Goal: Entertainment & Leisure: Consume media (video, audio)

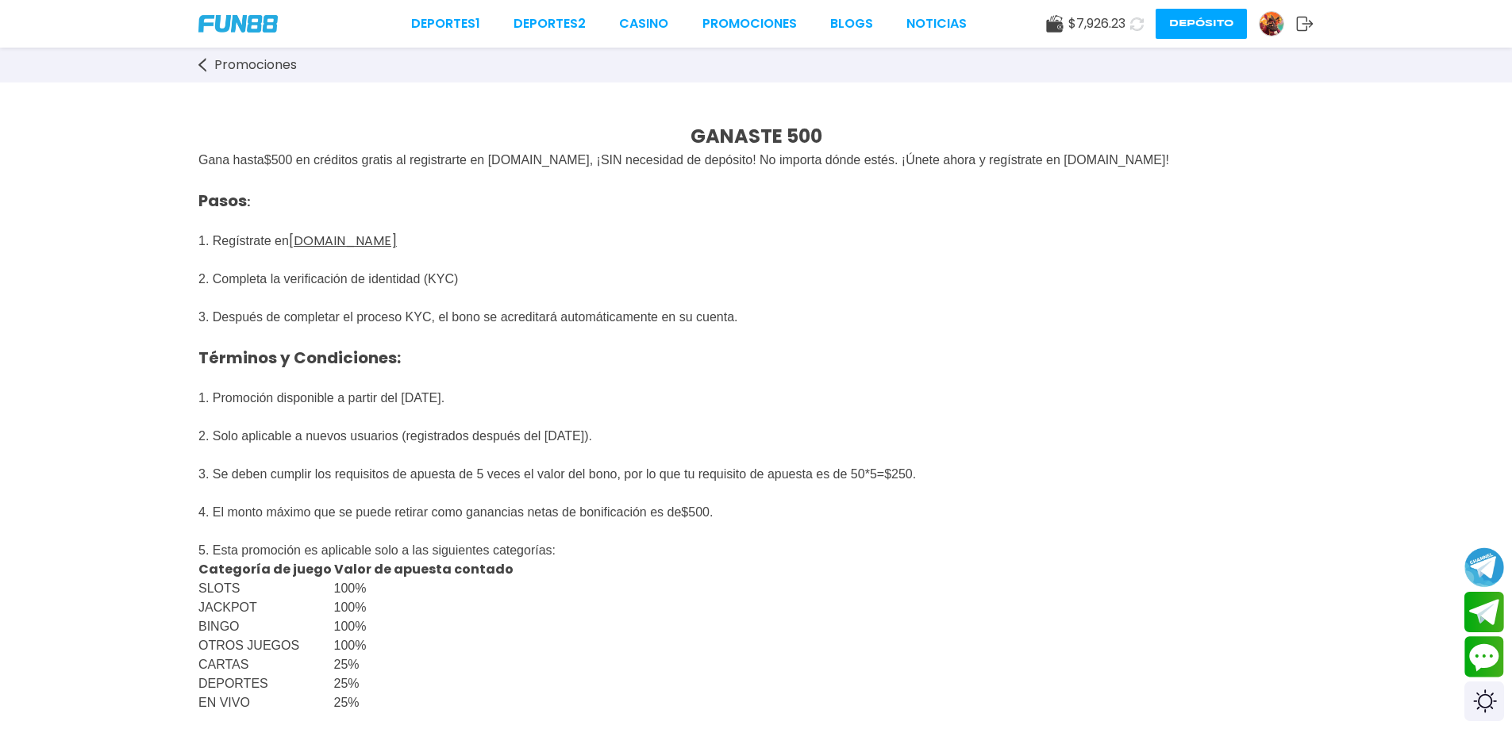
click at [615, 30] on div "Deportes 1 Deportes 2 CASINO Promociones BLOGS NOTICIAS" at bounding box center [689, 23] width 556 height 19
click at [636, 18] on link "CASINO" at bounding box center [643, 23] width 49 height 19
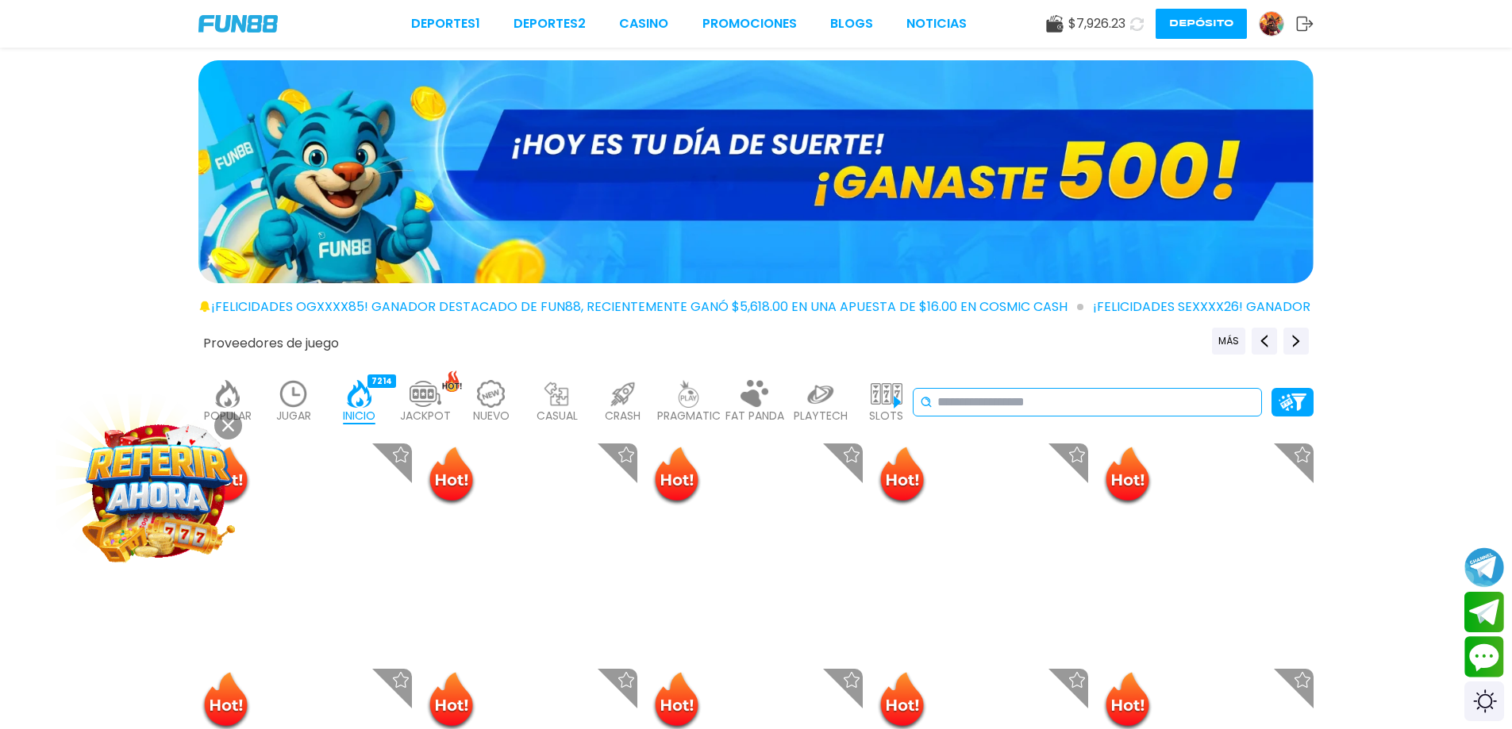
click at [1052, 400] on input at bounding box center [1095, 402] width 317 height 19
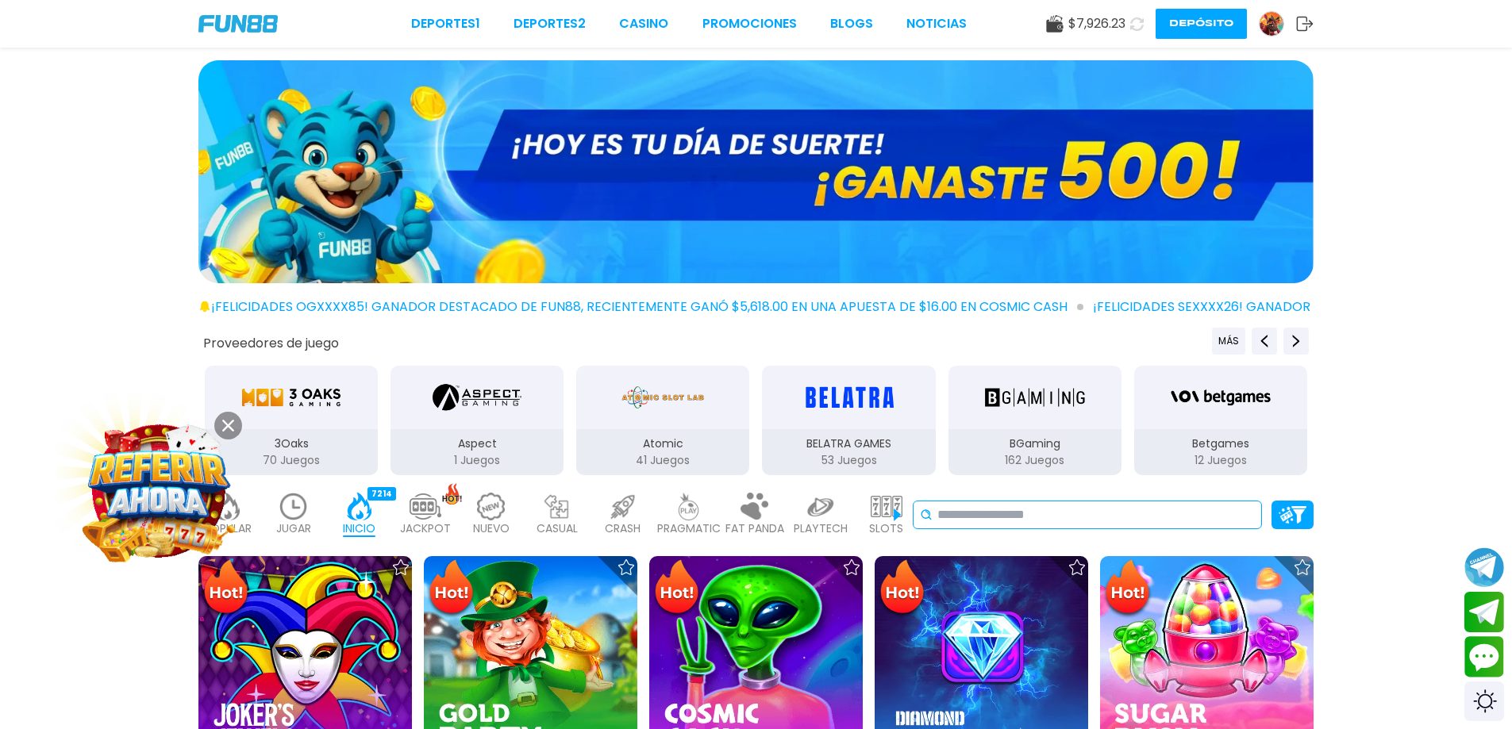
paste input "**********"
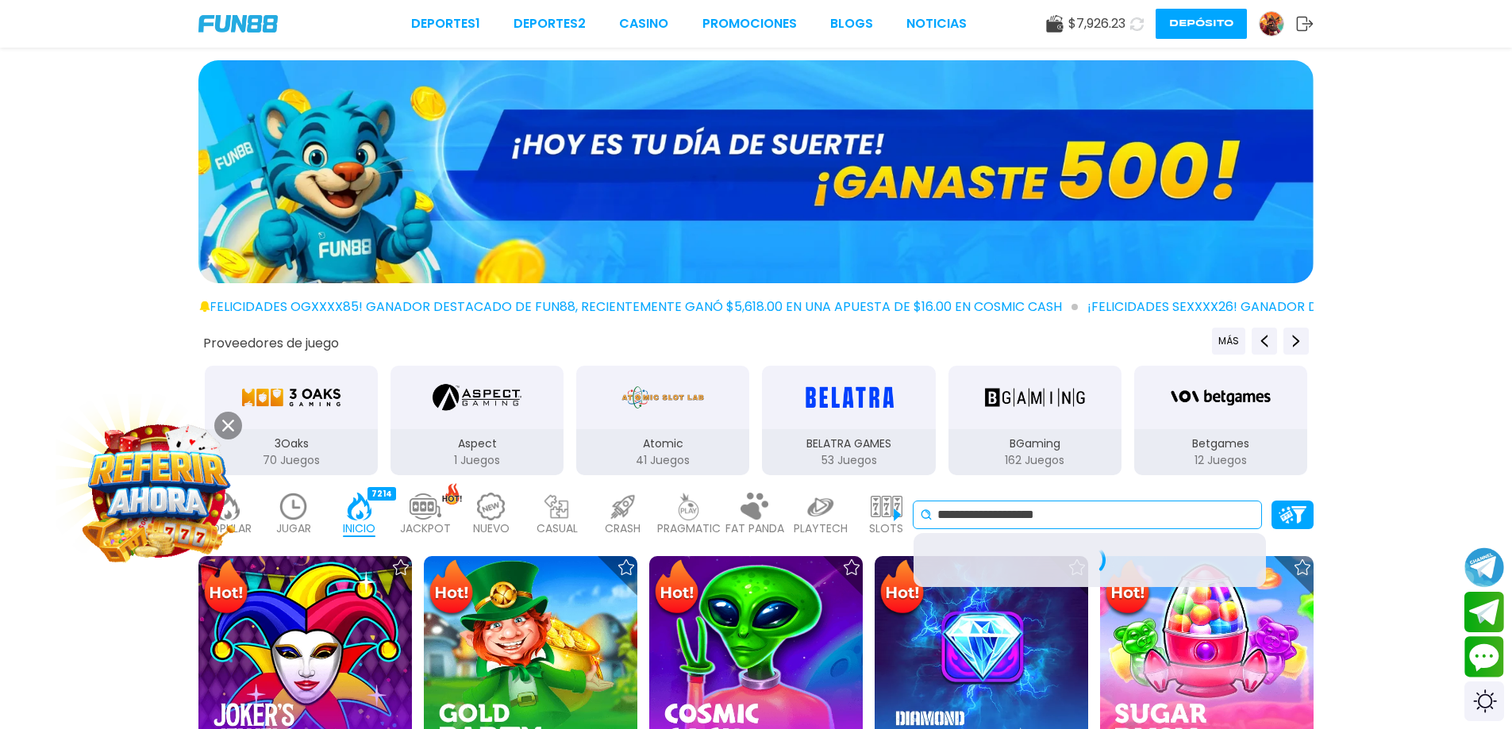
type input "**********"
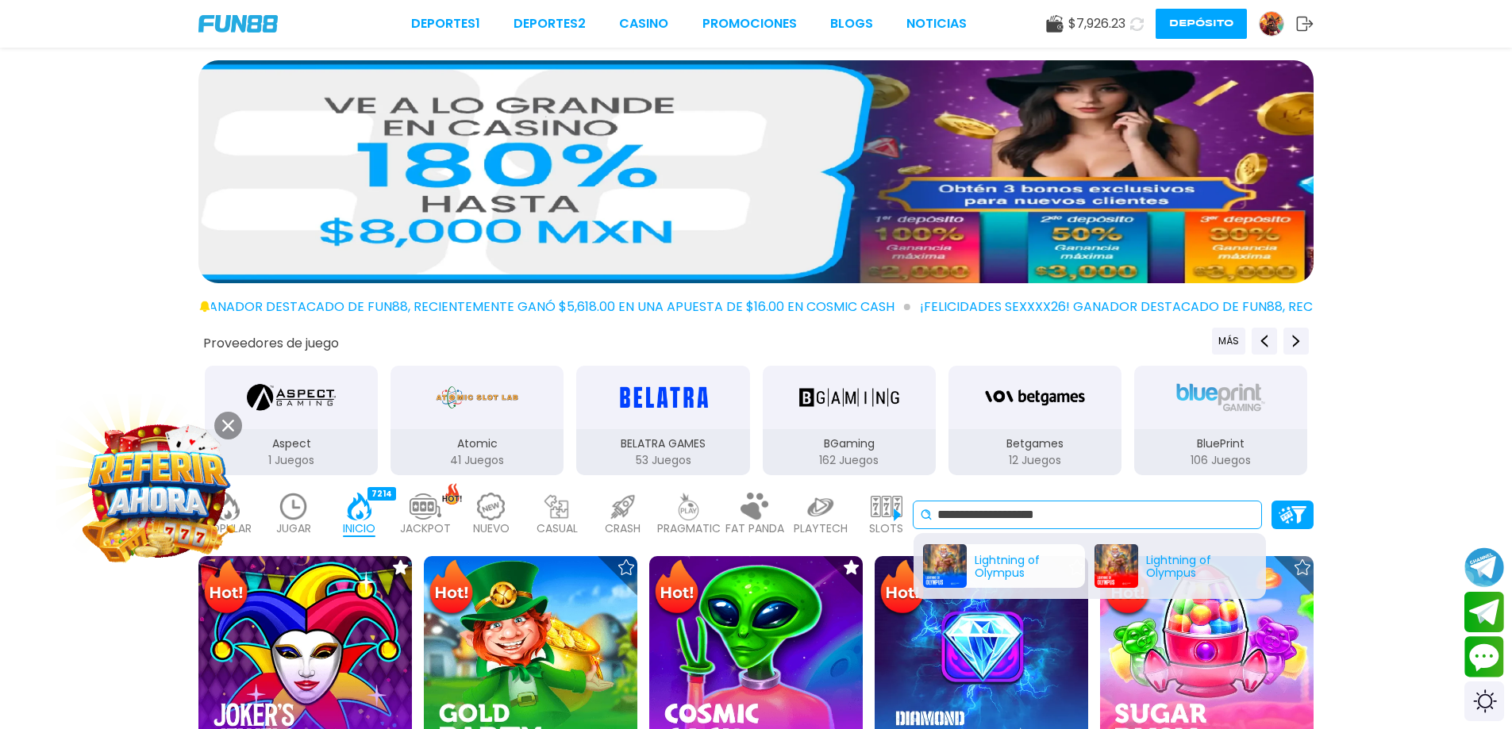
click at [1001, 561] on div "Lightning of Olympus" at bounding box center [1004, 566] width 162 height 44
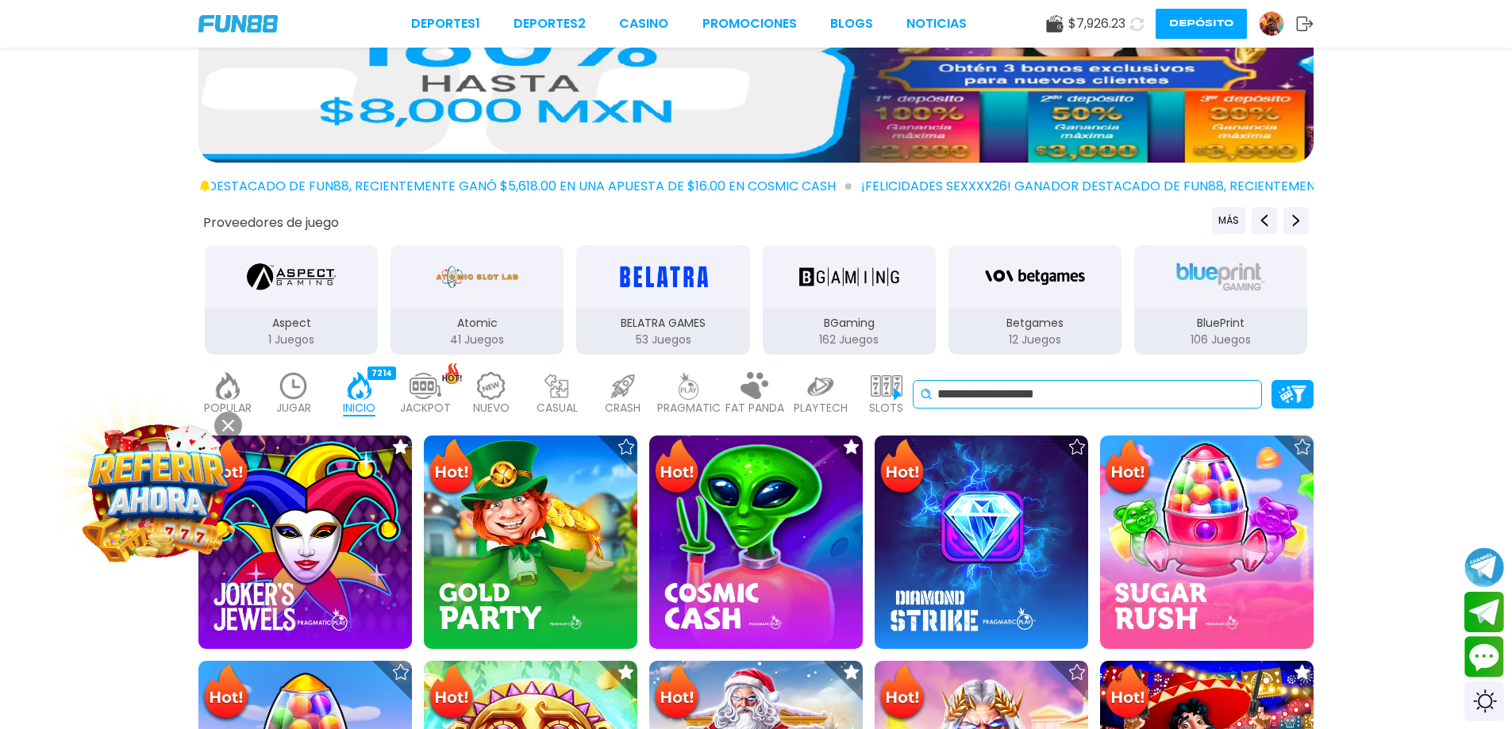
scroll to position [238, 0]
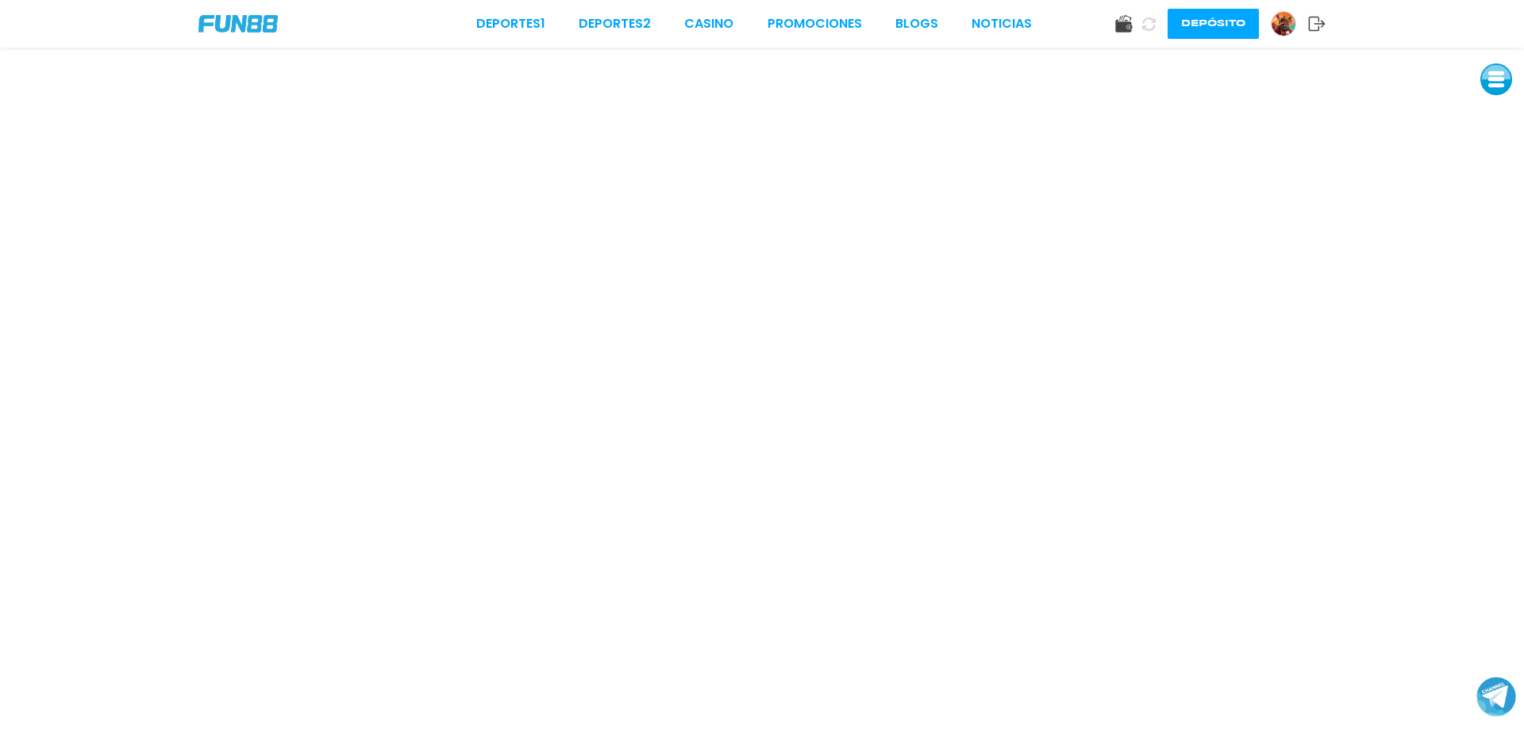
click at [1500, 77] on button at bounding box center [1496, 79] width 32 height 32
click at [1492, 153] on button at bounding box center [1496, 151] width 32 height 32
click at [1494, 86] on button at bounding box center [1496, 79] width 32 height 32
click at [1495, 192] on button at bounding box center [1496, 187] width 32 height 32
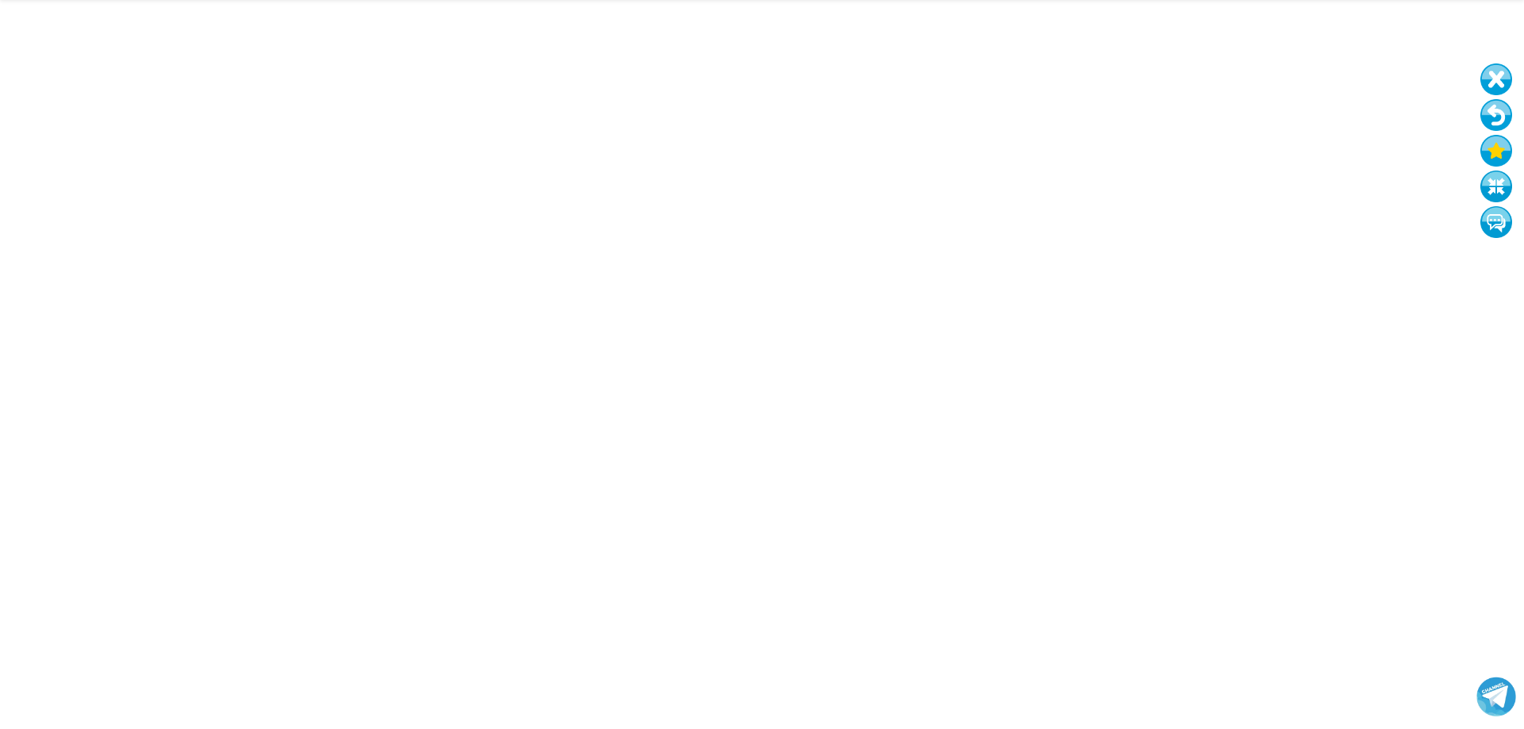
click at [1495, 150] on button at bounding box center [1496, 151] width 32 height 32
click at [1494, 63] on button at bounding box center [1496, 79] width 32 height 32
click at [1494, 687] on button "Join telegram channel" at bounding box center [1496, 697] width 42 height 44
click at [1488, 110] on button at bounding box center [1496, 115] width 32 height 32
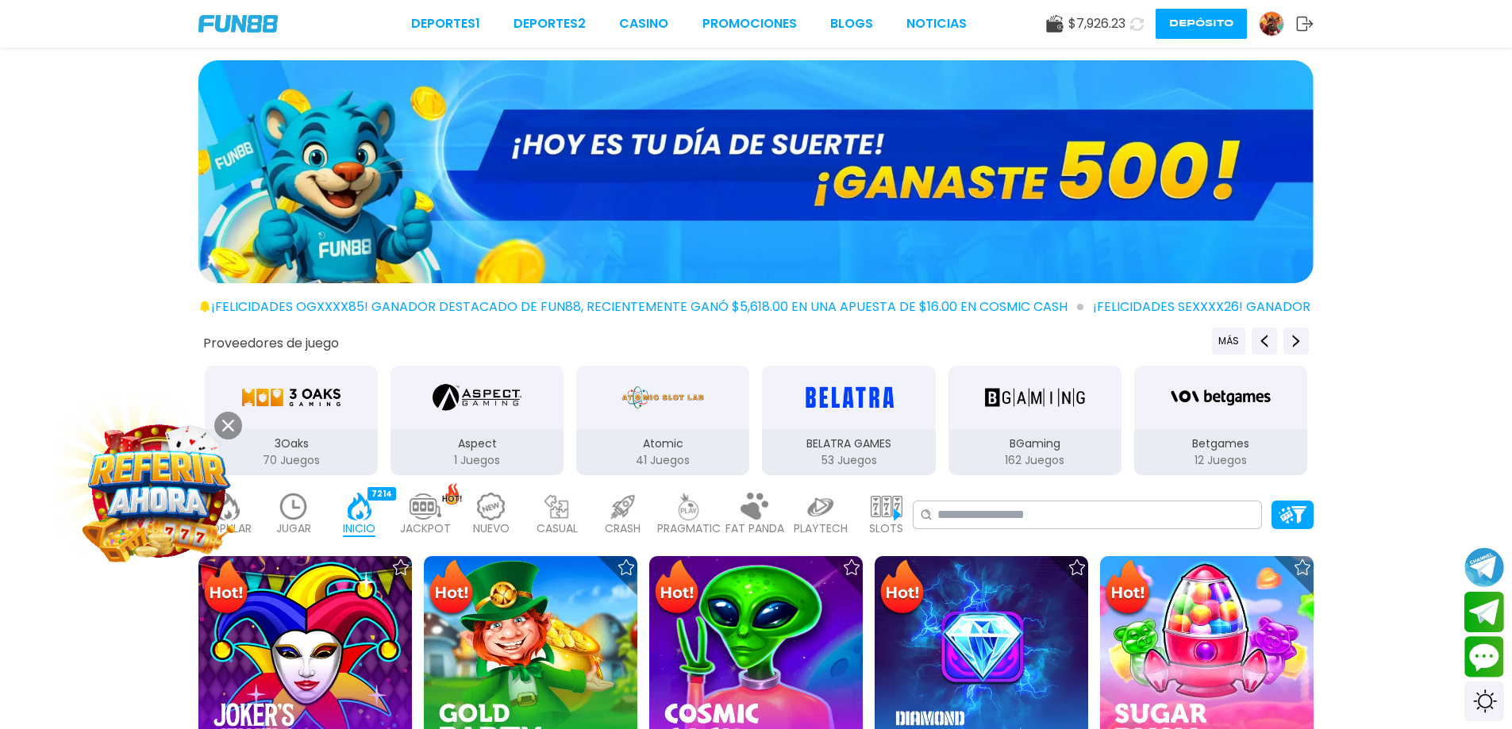
click at [1126, 488] on div "POPULAR 40 JUGAR 45 INICIO 7214 JACKPOT 133 NUEVO 977 CASUAL 17 CRASH 33 PRAGMA…" at bounding box center [756, 514] width 1512 height 63
click at [1109, 517] on input at bounding box center [1095, 515] width 317 height 19
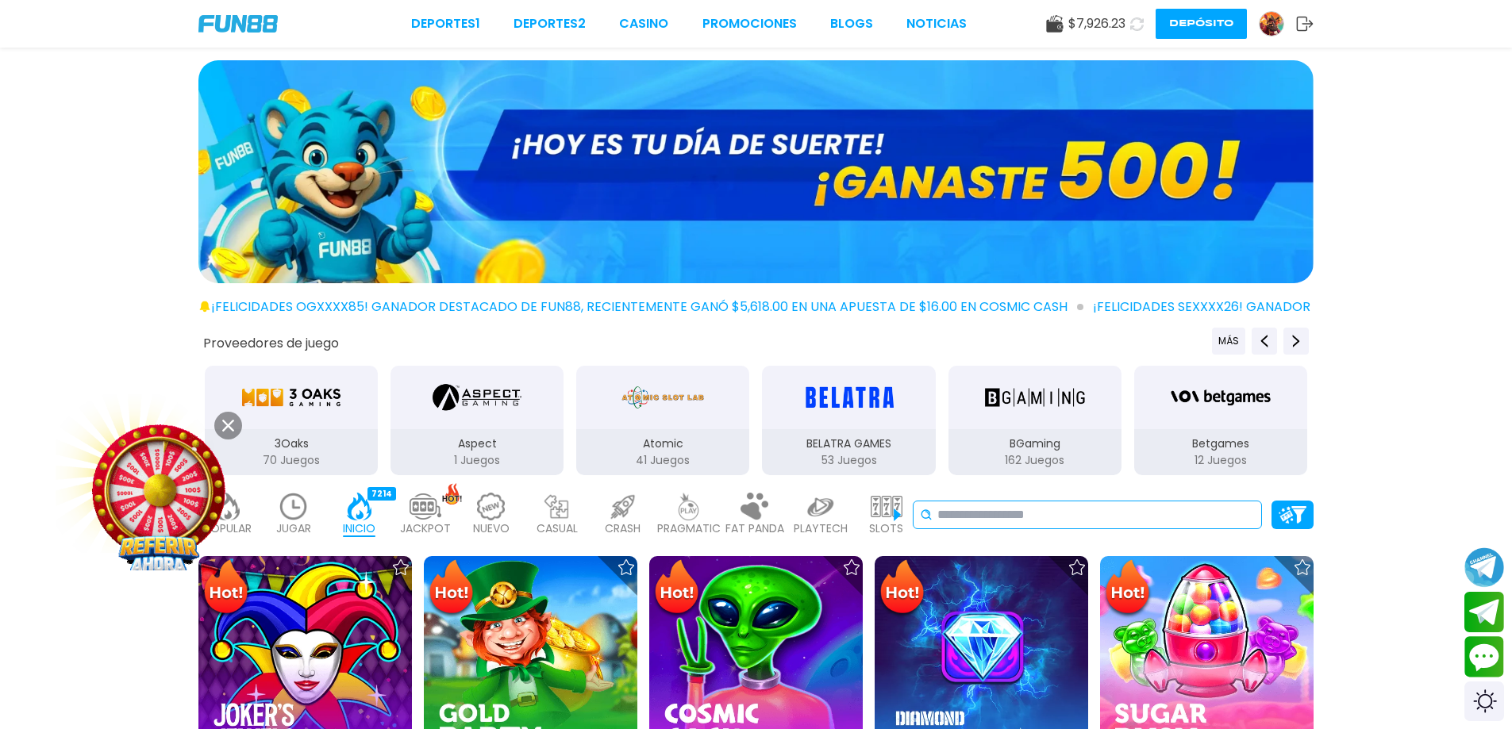
paste input "**********"
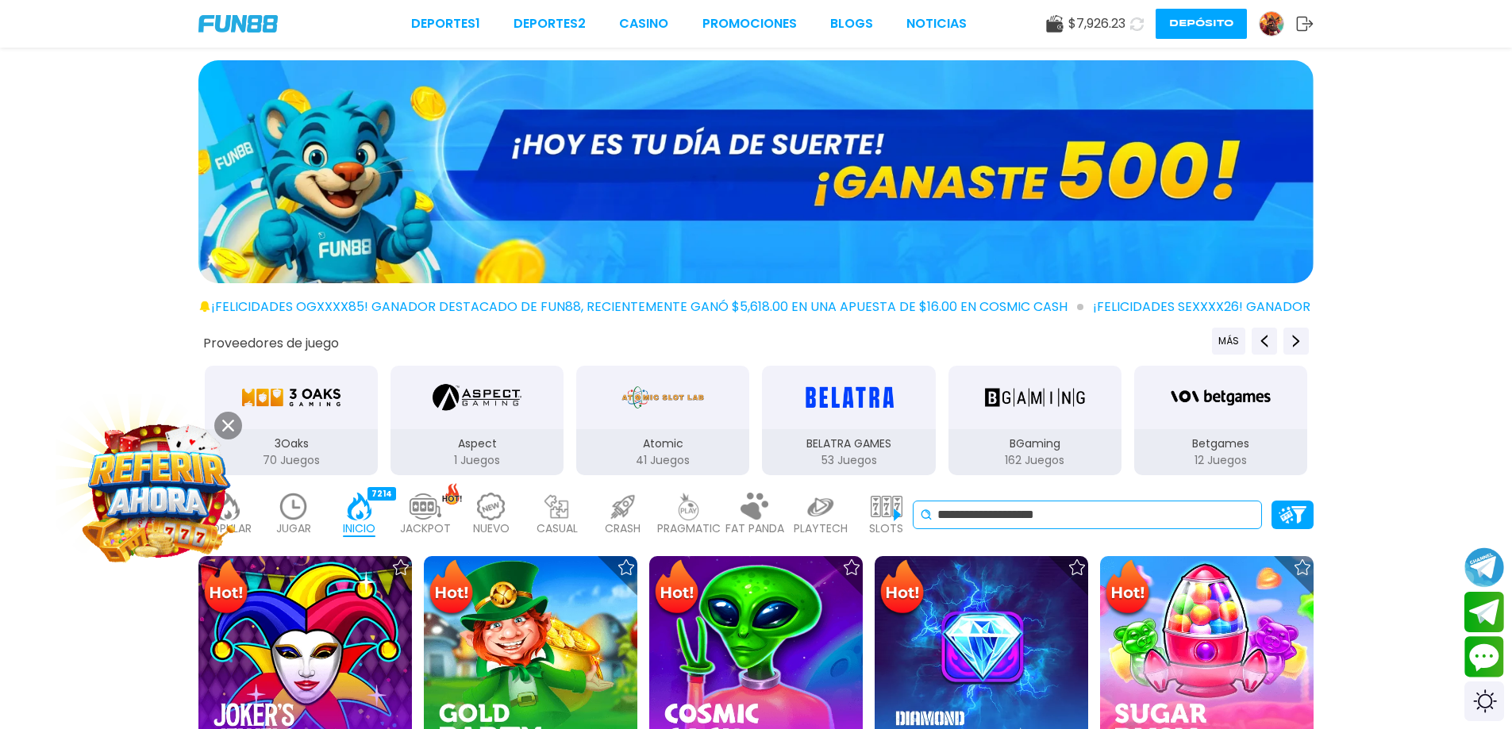
type input "**********"
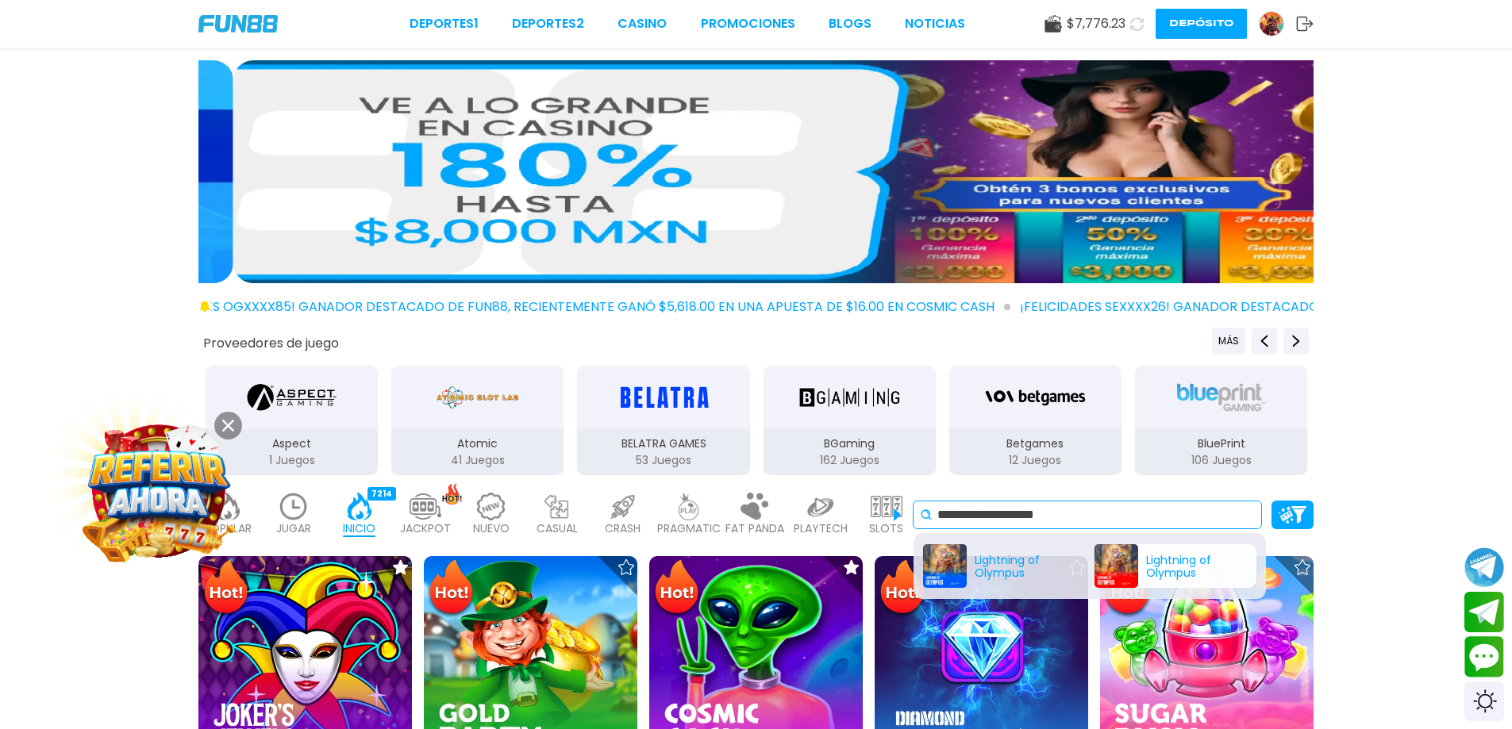
click at [1122, 548] on div "Lightning of Olympus" at bounding box center [1175, 566] width 162 height 44
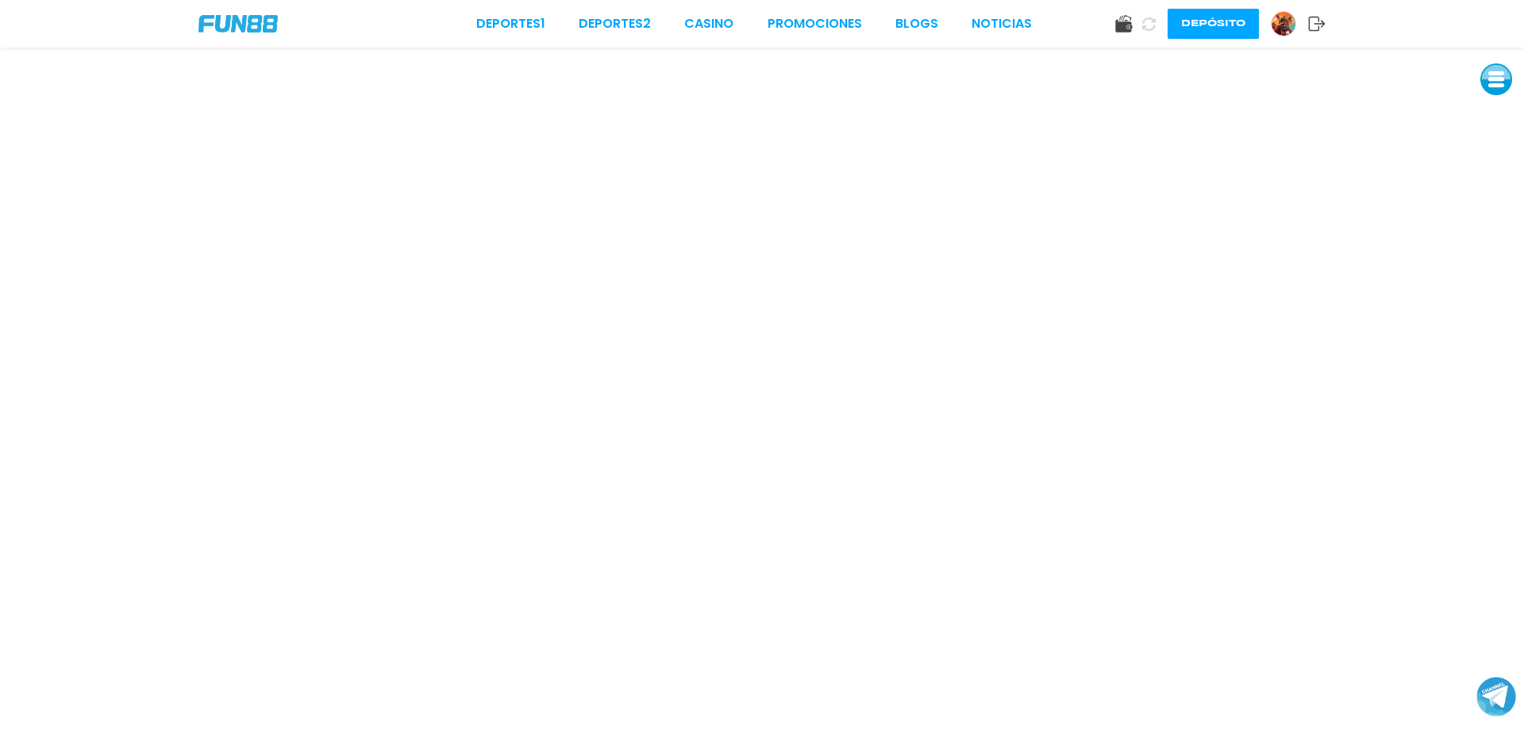
click at [1483, 83] on button at bounding box center [1496, 79] width 32 height 32
